Goal: Communication & Community: Answer question/provide support

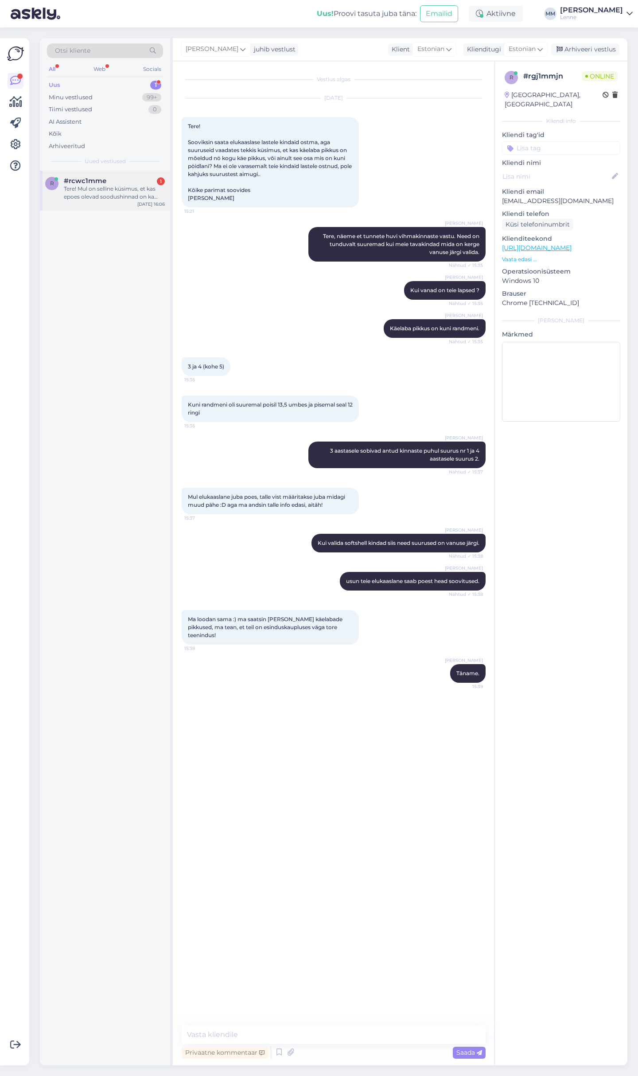
click at [103, 186] on div "Tere! Mul on selline küsimus, et kas epoes olevad soodushinnad on ka vabrikupoe…" at bounding box center [114, 193] width 101 height 16
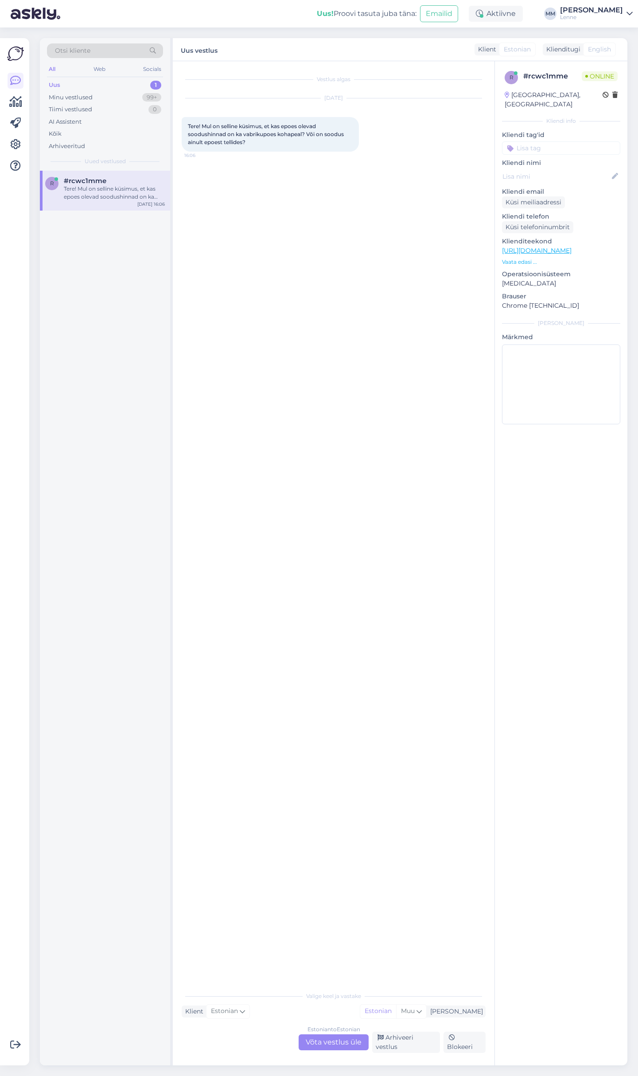
click at [340, 1048] on div "Estonian to Estonian Võta vestlus üle" at bounding box center [334, 1042] width 70 height 16
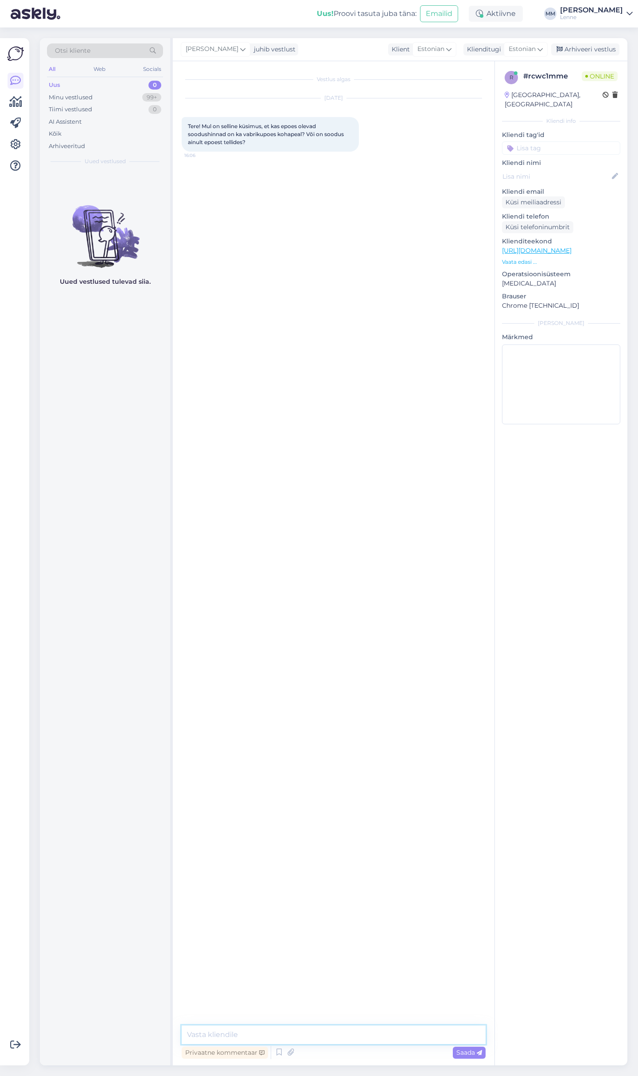
click at [301, 1029] on textarea at bounding box center [334, 1034] width 304 height 19
click at [372, 1035] on textarea "Tere, E-poes ja vabrikupoes on [PERSON_NAME] hinnad" at bounding box center [334, 1034] width 304 height 19
type textarea "Tere, E-poes ja vabrikupoes on [PERSON_NAME] hinnad, lihtsalt kõiki tooteid ei …"
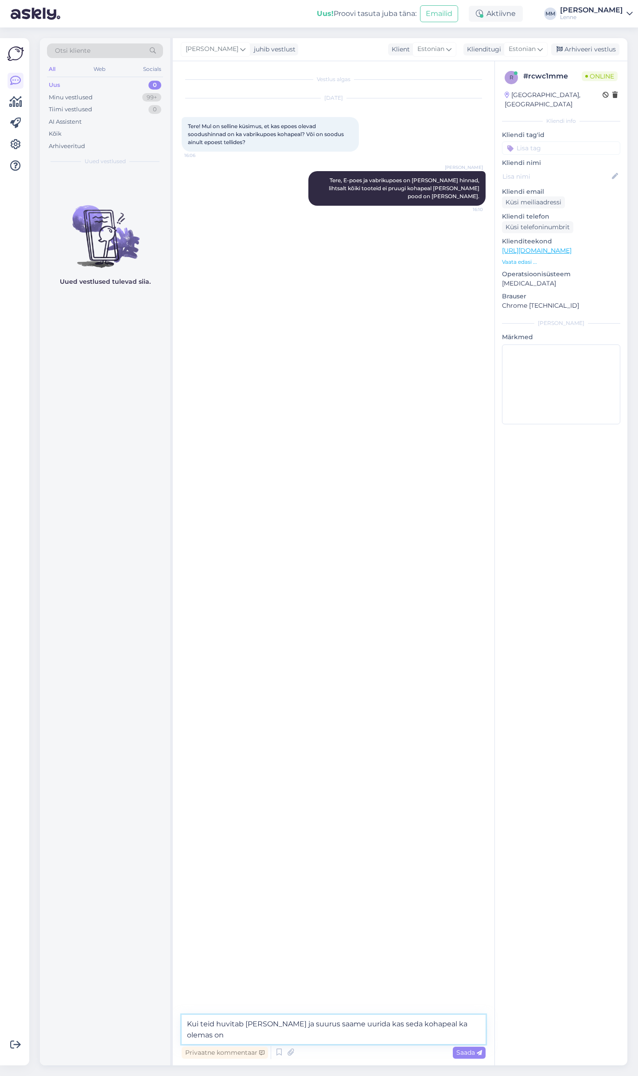
type textarea "Kui teid huvitab [PERSON_NAME] ja suurus saame uurida kas seda kohapeal ka olem…"
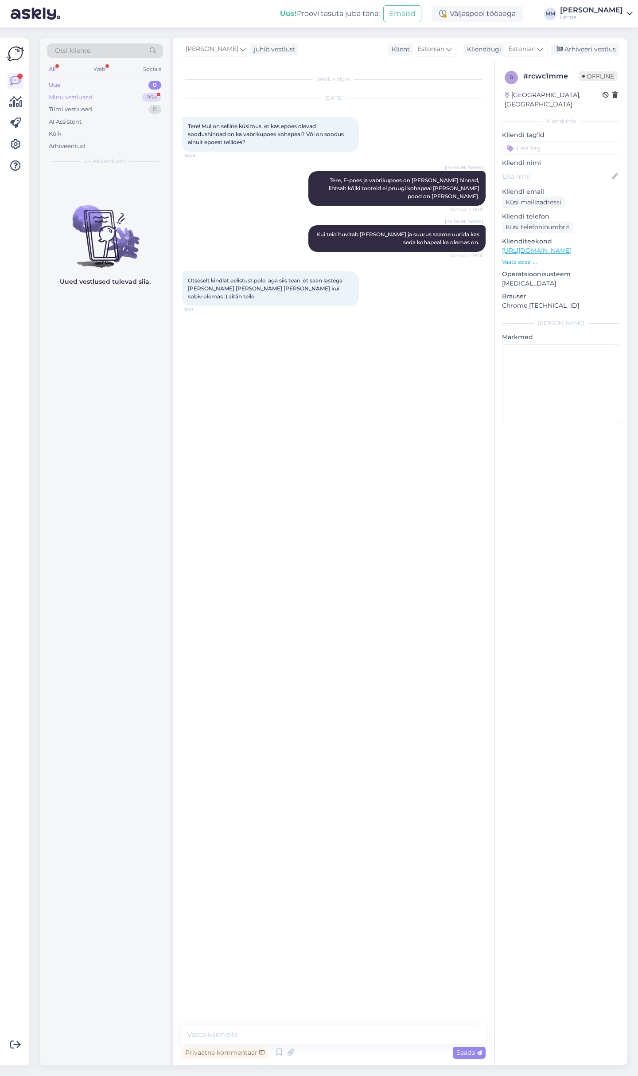
click at [115, 97] on div "Minu vestlused 99+" at bounding box center [105, 97] width 116 height 12
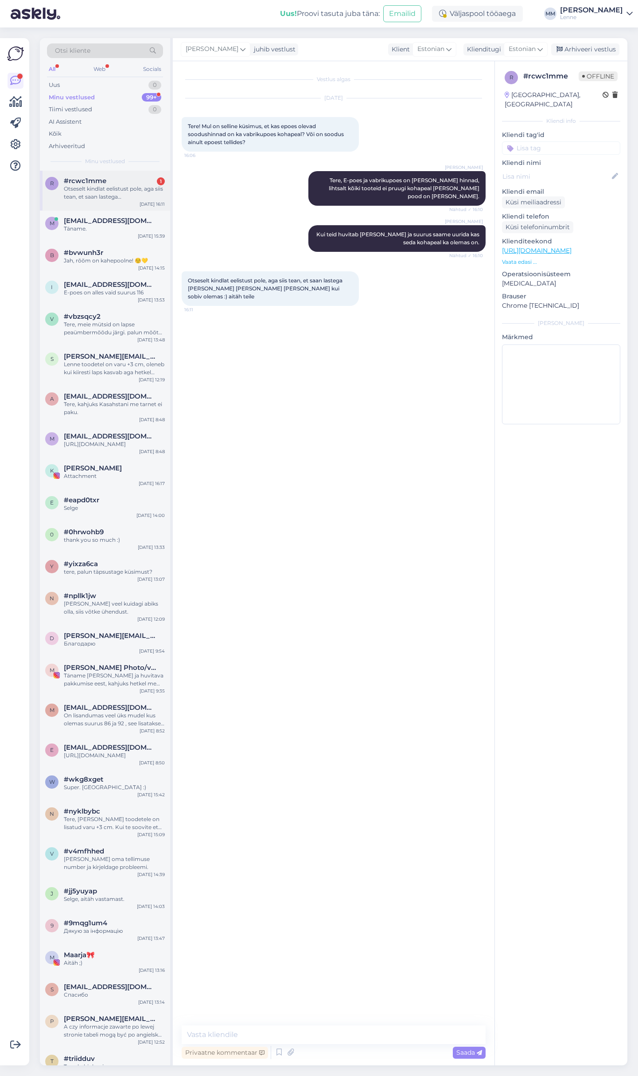
click at [114, 187] on div "Otseselt kindlat eelistust pole, aga siis tean, et saan lastega [PERSON_NAME] […" at bounding box center [114, 193] width 101 height 16
